Goal: Transaction & Acquisition: Purchase product/service

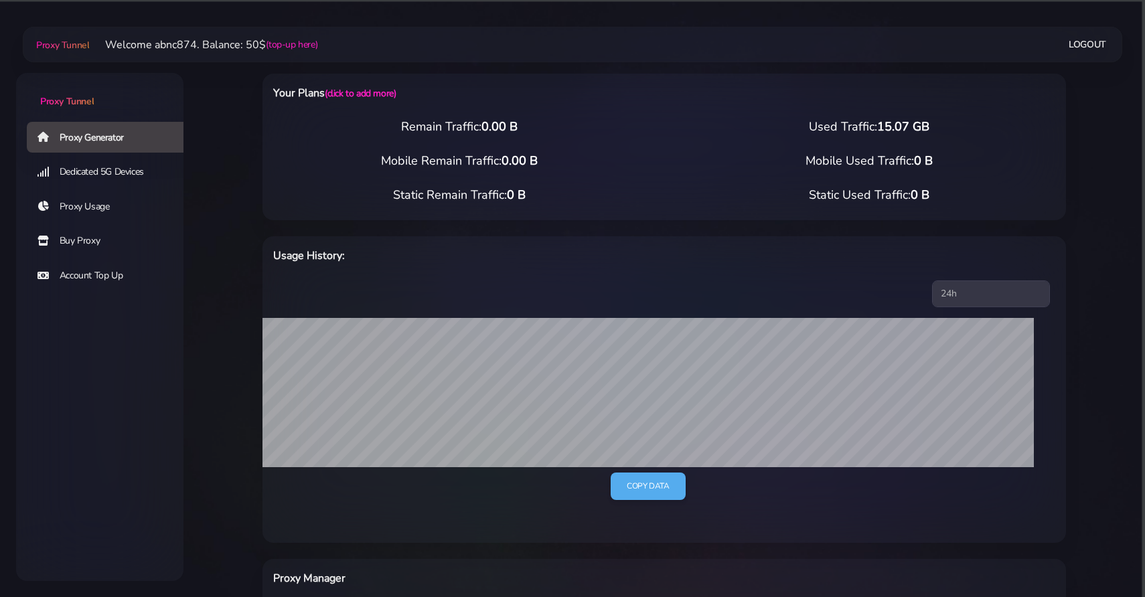
click at [78, 239] on link "Buy Proxy" at bounding box center [110, 241] width 167 height 31
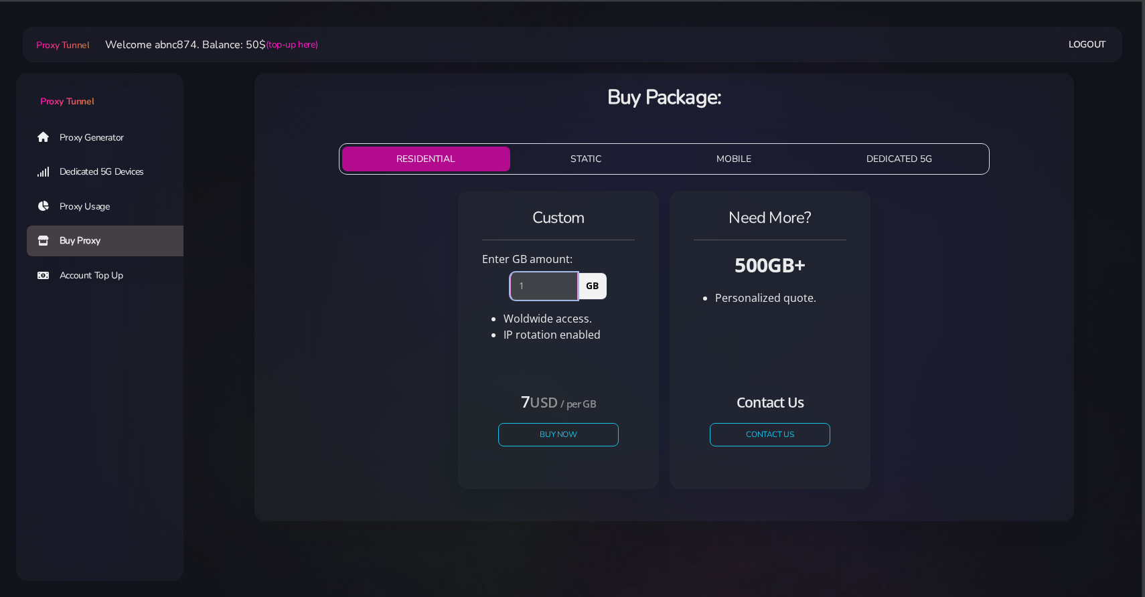
click at [571, 281] on input "1" at bounding box center [544, 286] width 68 height 27
type input "2"
click at [571, 281] on input "2" at bounding box center [544, 286] width 68 height 27
click at [542, 445] on button "Buy Now" at bounding box center [558, 434] width 123 height 23
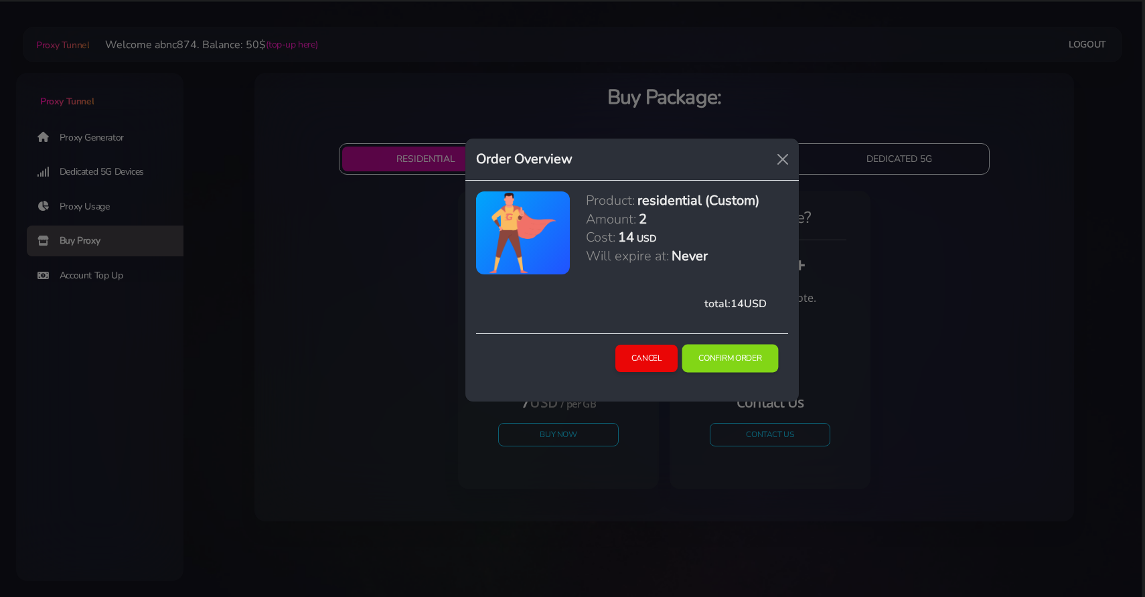
click at [737, 360] on button "Confirm Order" at bounding box center [730, 359] width 96 height 28
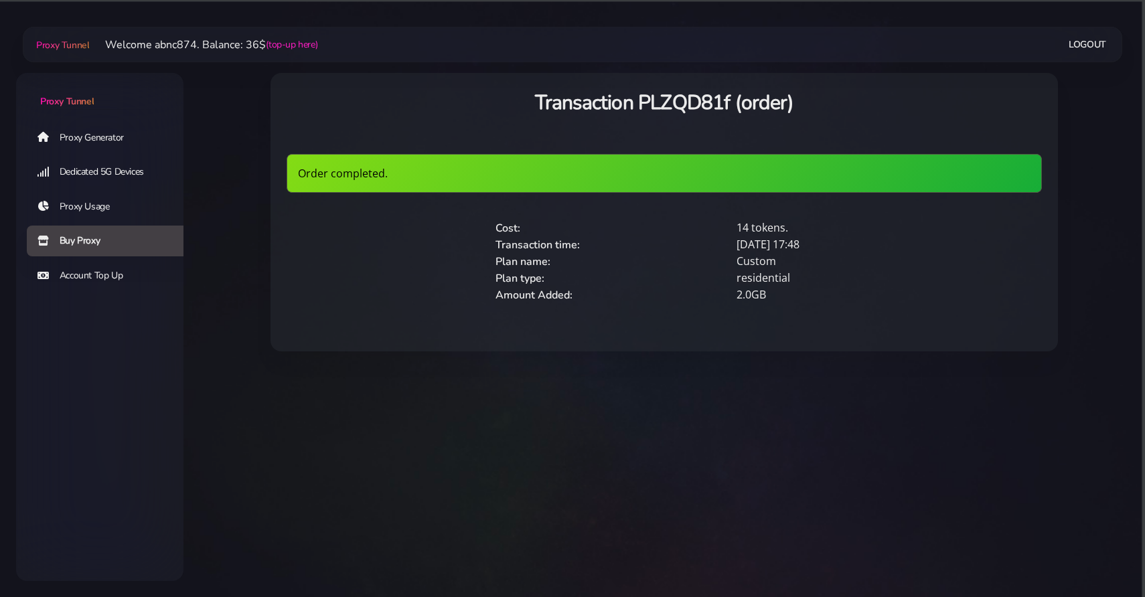
click at [83, 129] on link "Proxy Generator" at bounding box center [110, 137] width 167 height 31
